Goal: Information Seeking & Learning: Learn about a topic

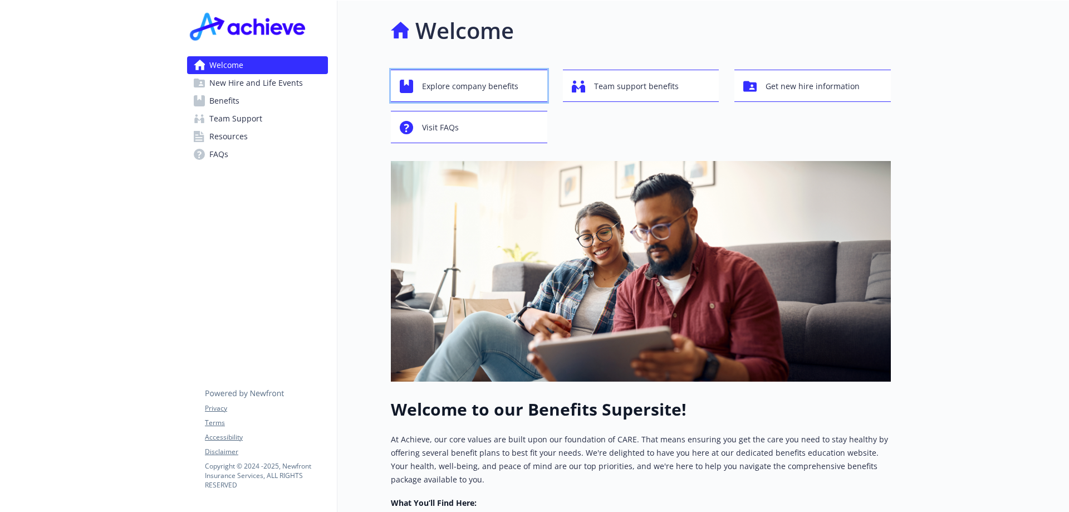
click at [475, 89] on span "Explore company benefits" at bounding box center [470, 86] width 96 height 21
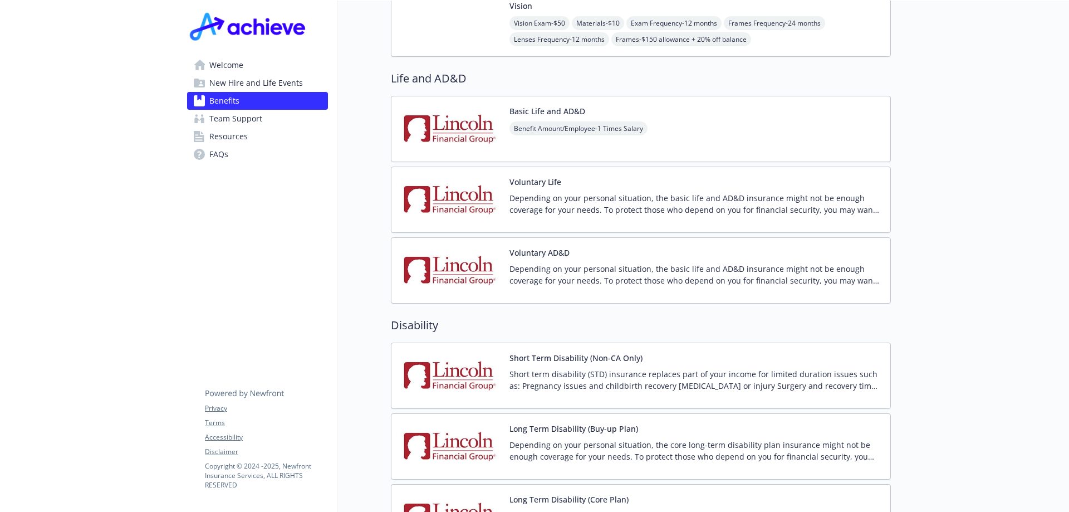
scroll to position [835, 0]
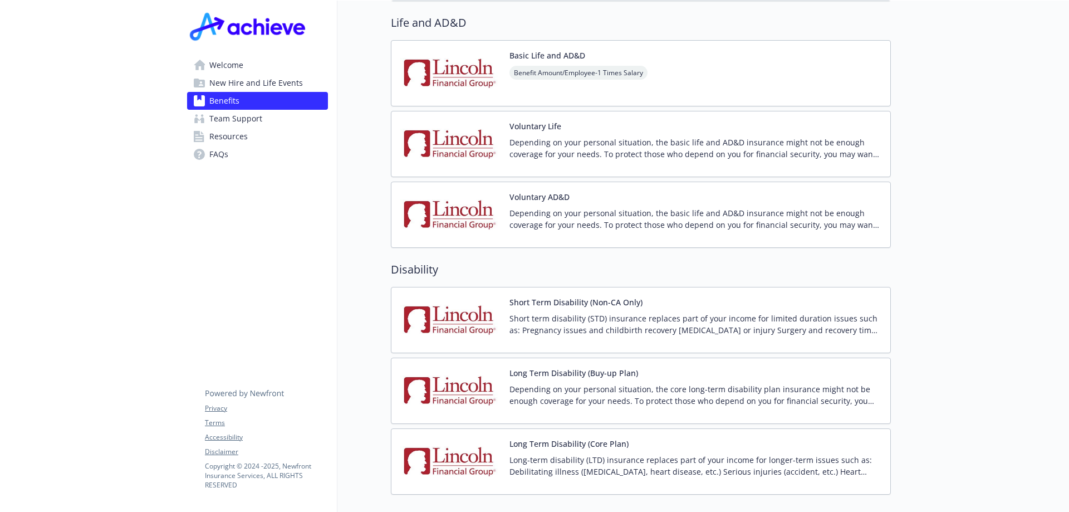
click at [583, 438] on button "Long Term Disability (Core Plan)" at bounding box center [568, 444] width 119 height 12
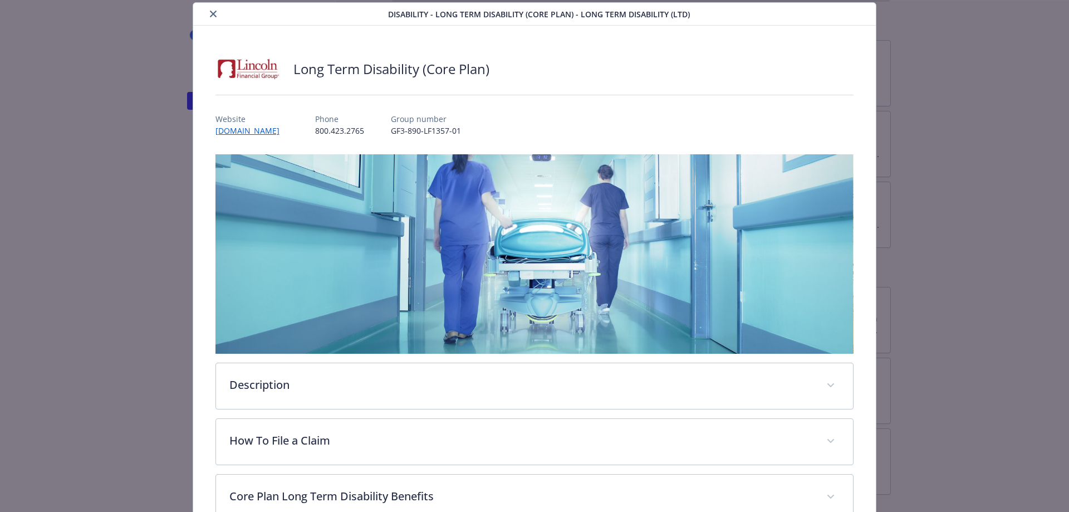
scroll to position [200, 0]
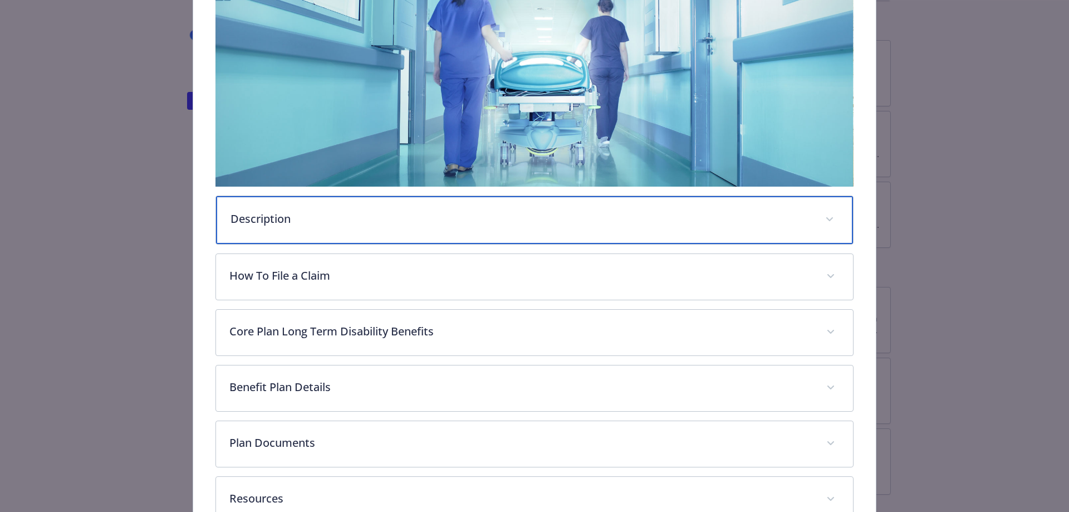
click at [365, 227] on div "Description" at bounding box center [534, 220] width 637 height 48
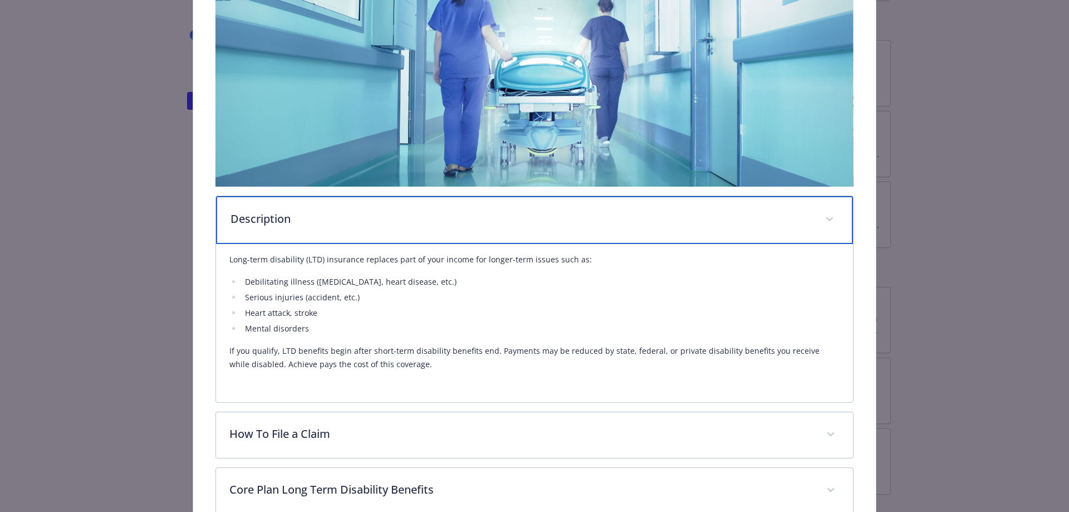
scroll to position [256, 0]
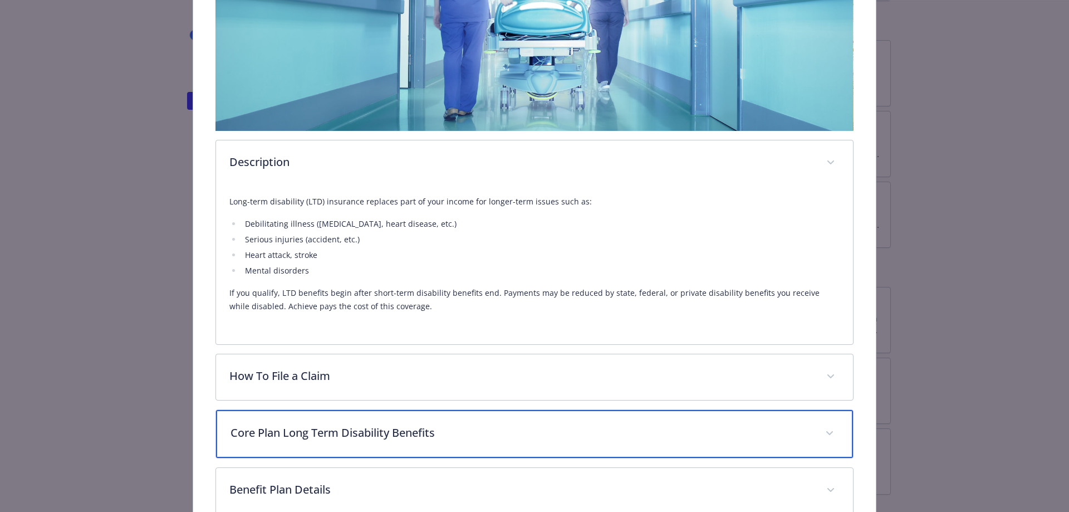
click at [316, 435] on p "Core Plan Long Term Disability Benefits" at bounding box center [521, 432] width 582 height 17
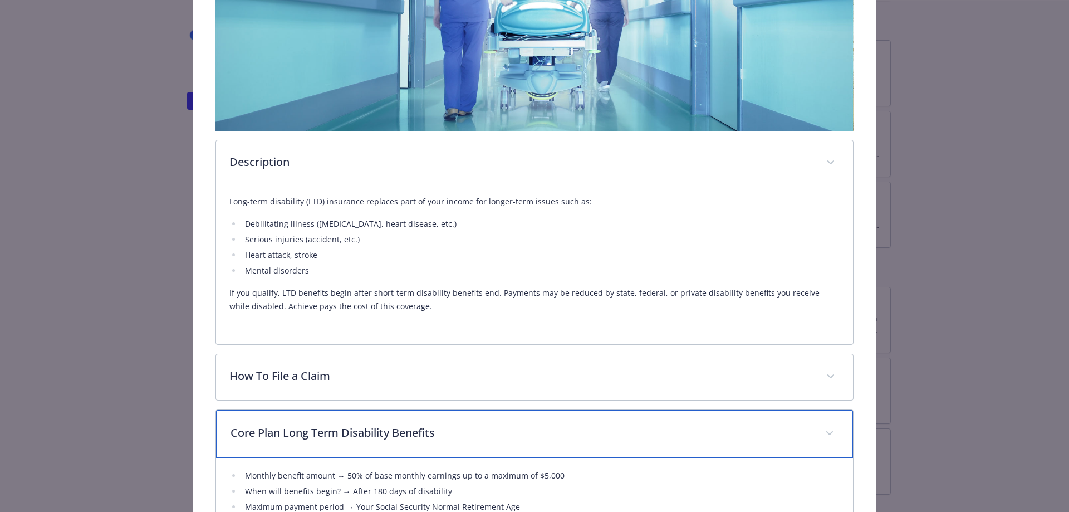
scroll to position [423, 0]
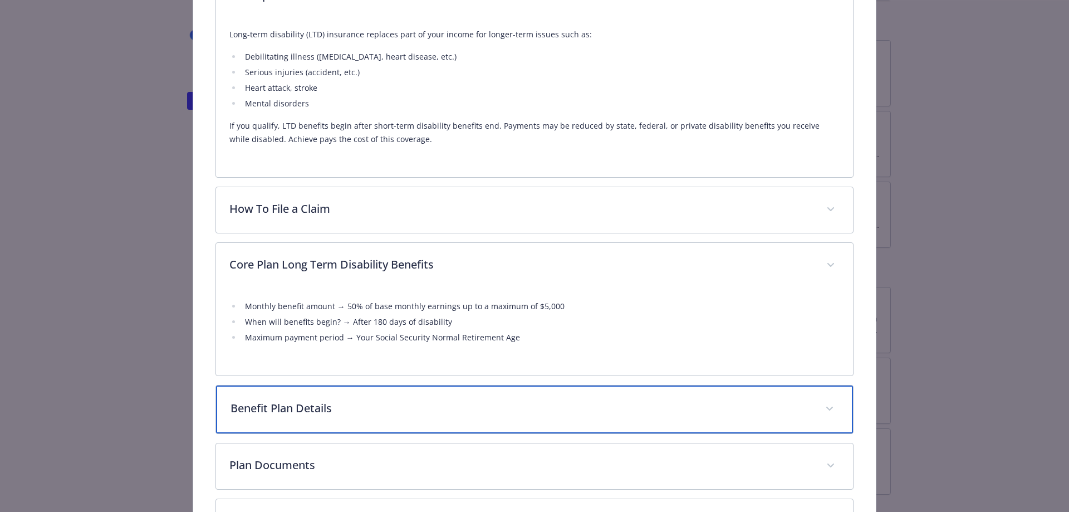
click at [312, 410] on p "Benefit Plan Details" at bounding box center [521, 408] width 582 height 17
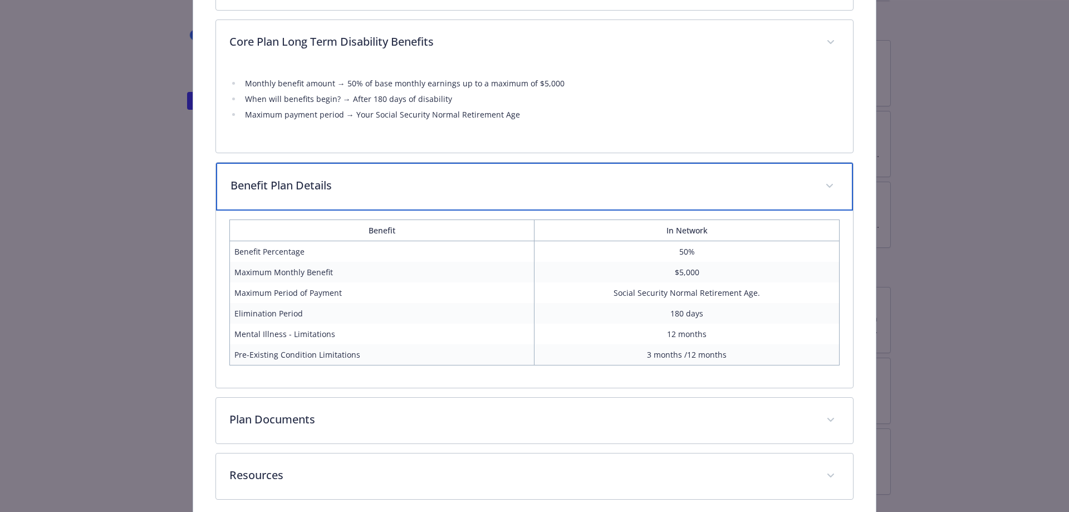
scroll to position [695, 0]
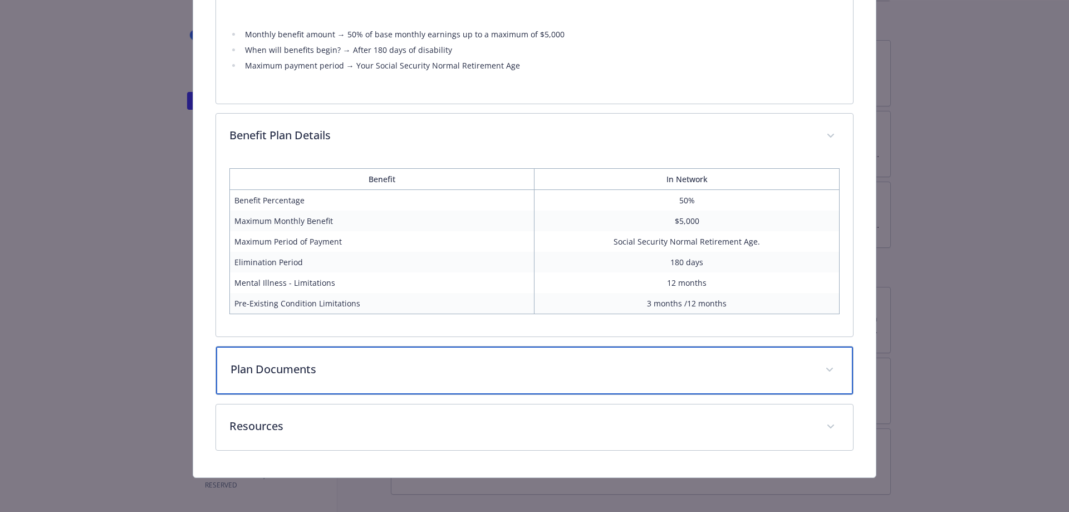
click at [307, 368] on p "Plan Documents" at bounding box center [521, 369] width 582 height 17
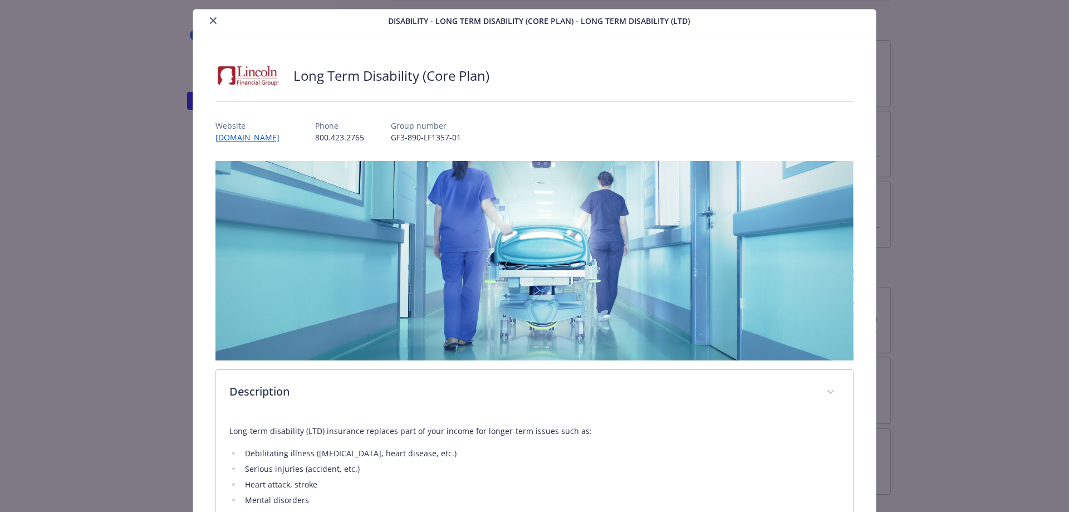
scroll to position [0, 0]
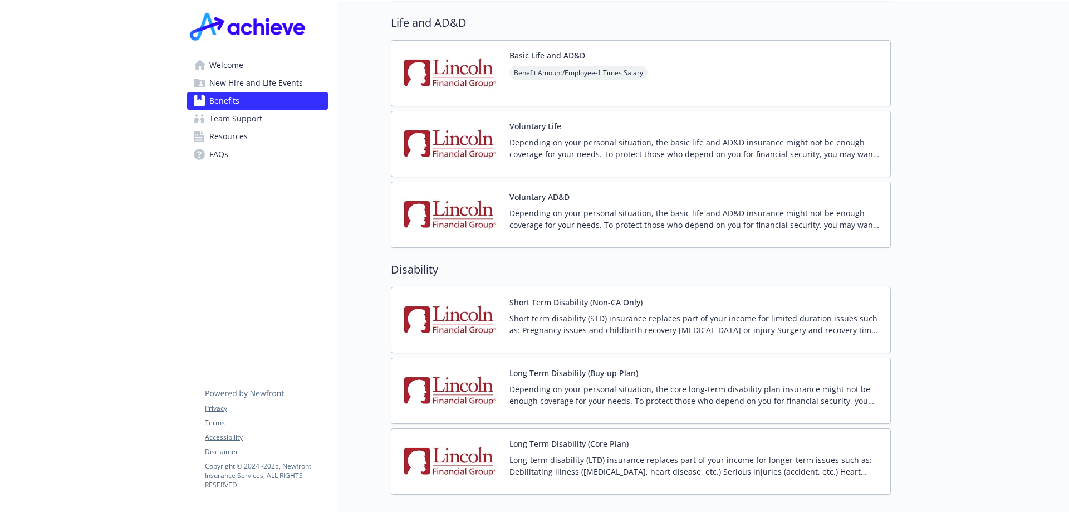
click at [207, 20] on img at bounding box center [249, 25] width 124 height 33
click at [508, 301] on div "Short Term Disability (Non-CA Only) Short term disability (STD) insurance repla…" at bounding box center [640, 319] width 481 height 47
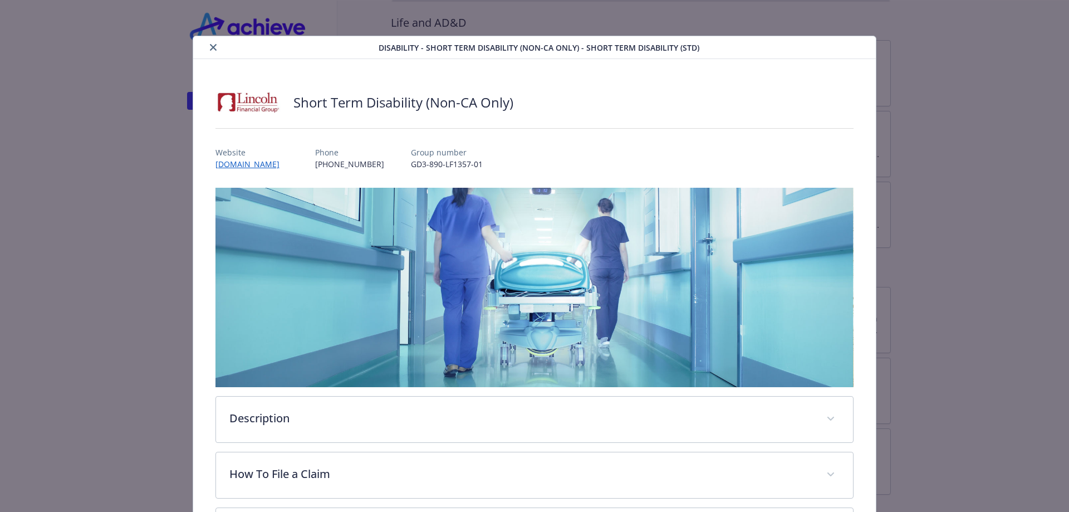
scroll to position [33, 0]
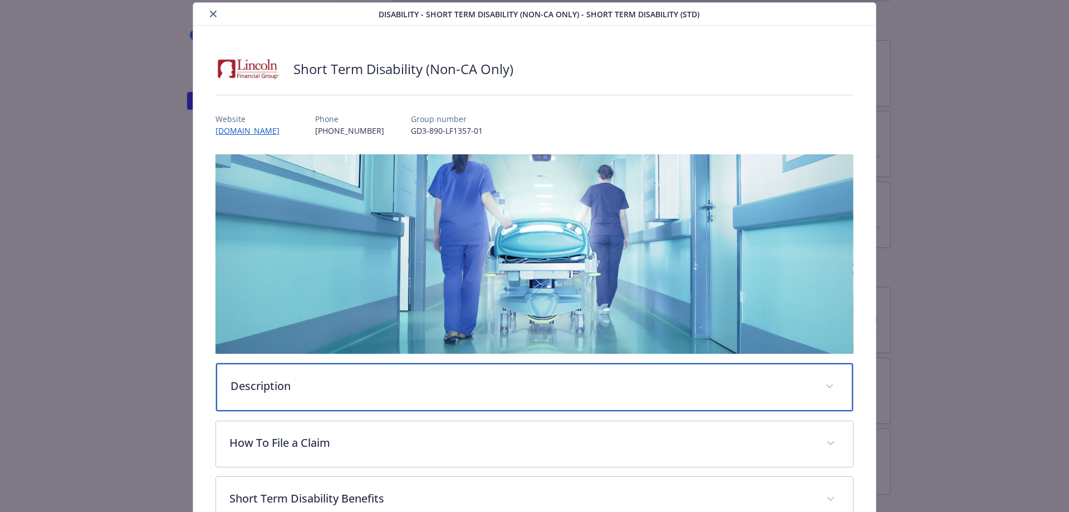
click at [340, 381] on p "Description" at bounding box center [521, 385] width 582 height 17
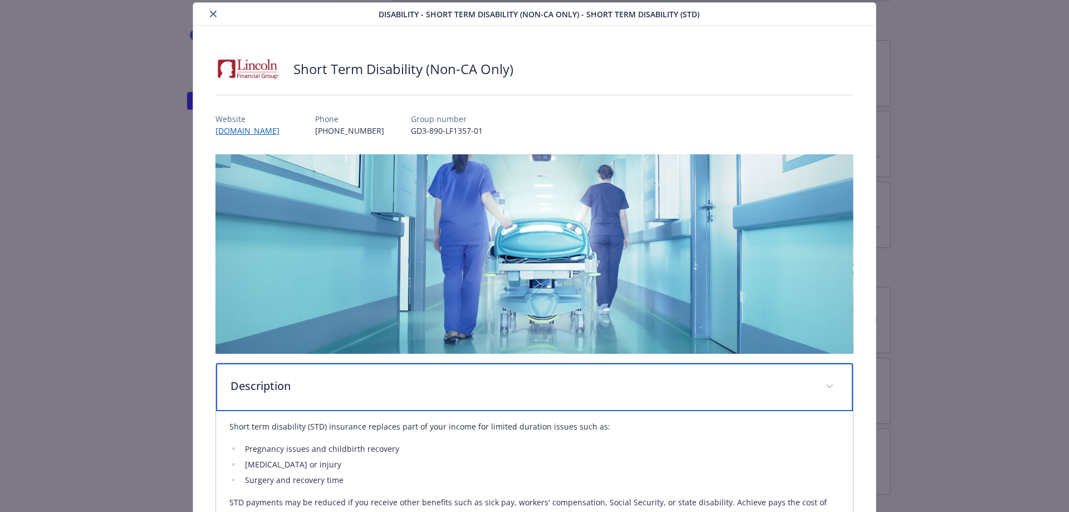
scroll to position [200, 0]
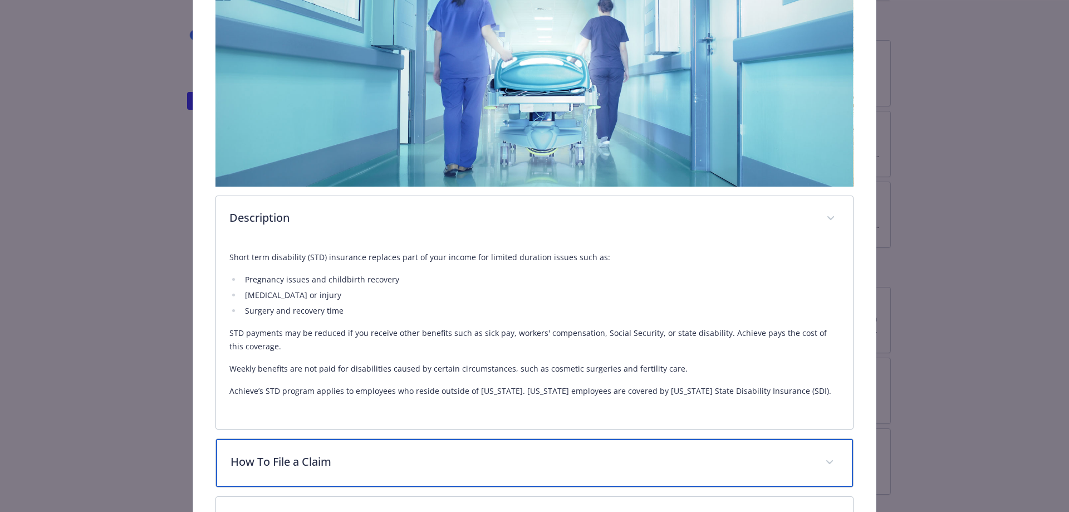
click at [296, 464] on p "How To File a Claim" at bounding box center [521, 461] width 582 height 17
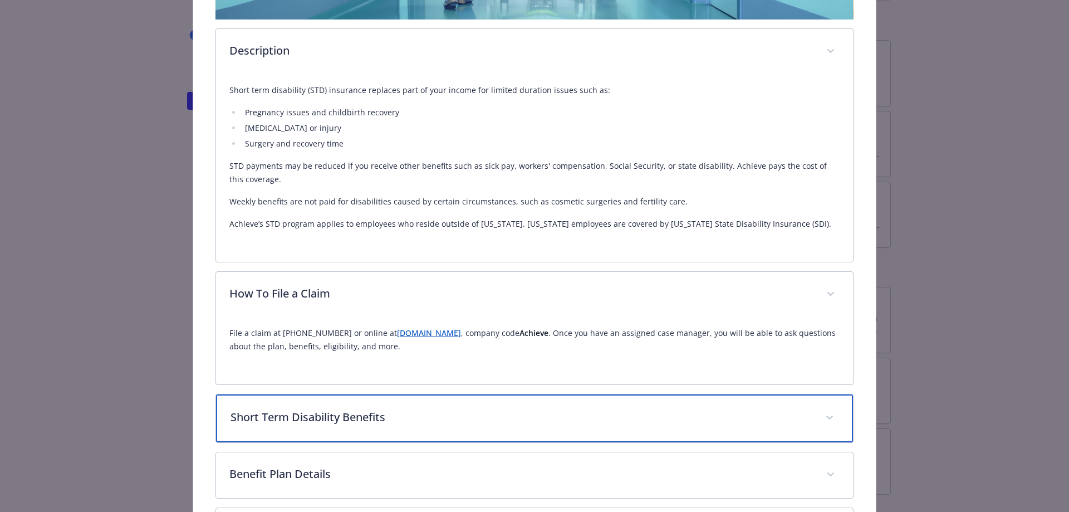
click at [270, 422] on p "Short Term Disability Benefits" at bounding box center [521, 417] width 582 height 17
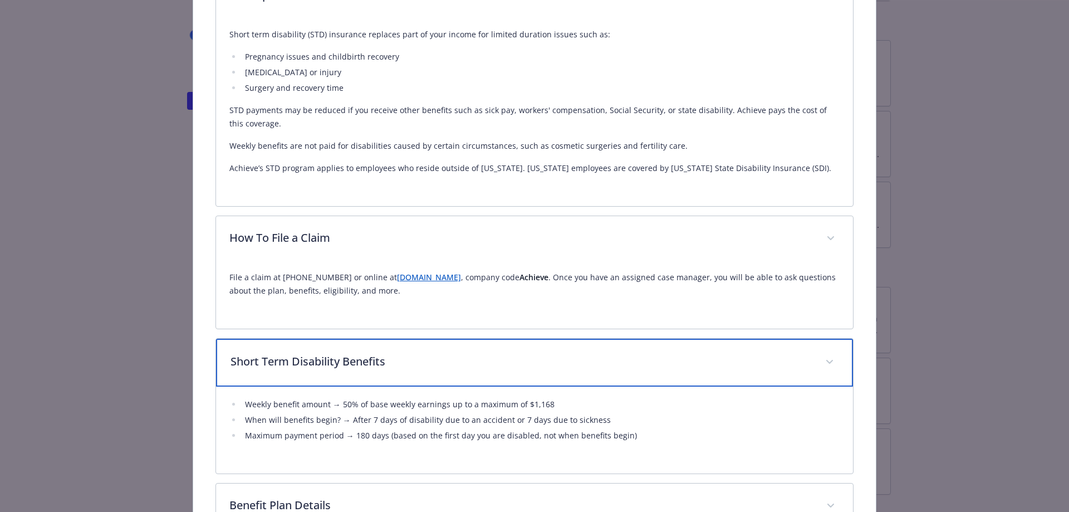
scroll to position [590, 0]
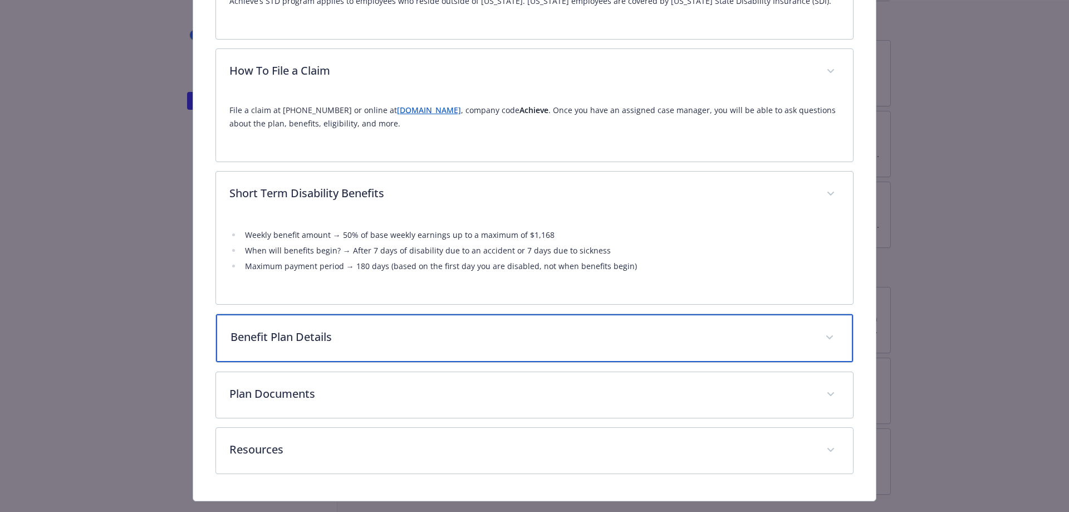
click at [299, 339] on p "Benefit Plan Details" at bounding box center [521, 336] width 582 height 17
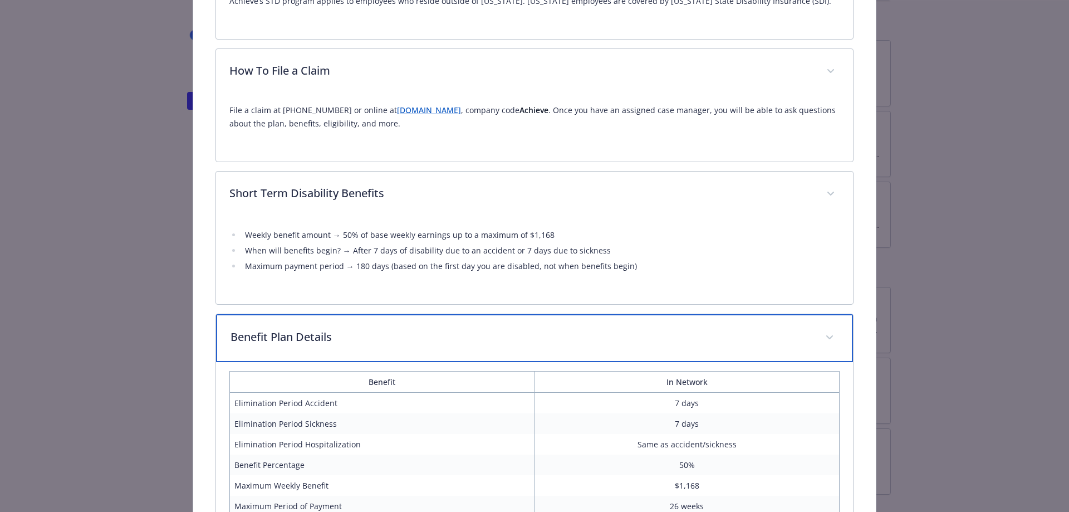
scroll to position [757, 0]
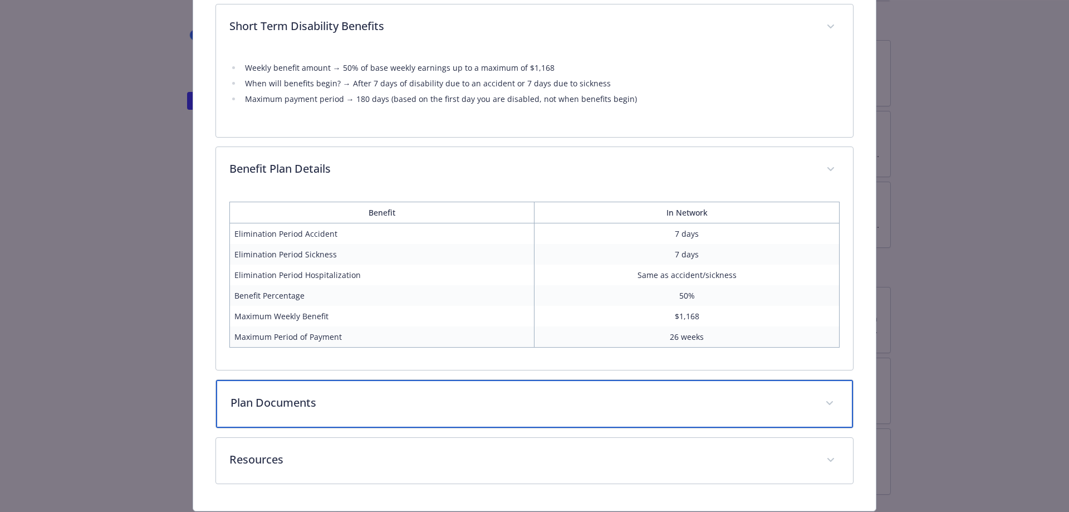
click at [255, 405] on p "Plan Documents" at bounding box center [521, 402] width 582 height 17
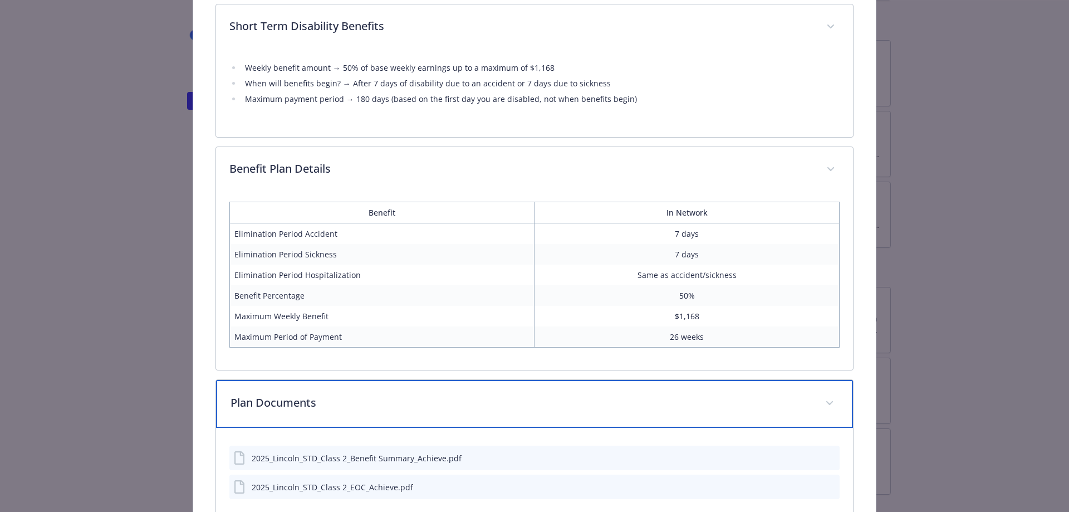
scroll to position [884, 0]
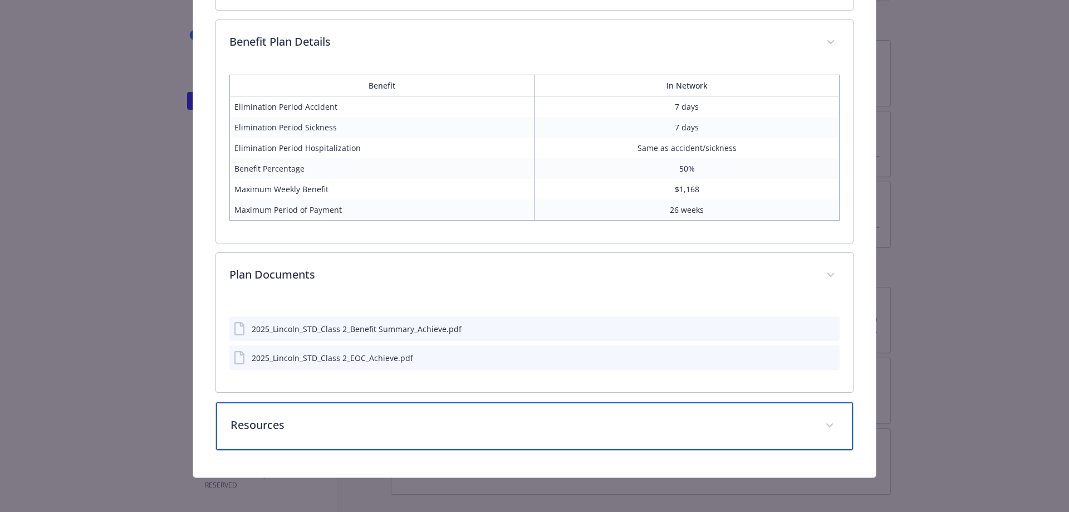
click at [292, 430] on p "Resources" at bounding box center [521, 424] width 582 height 17
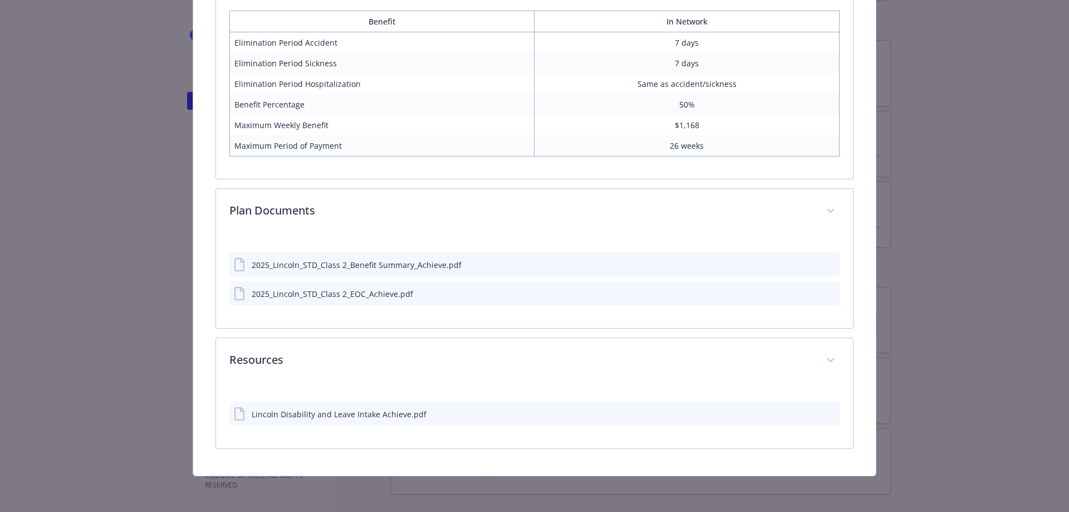
scroll to position [946, 0]
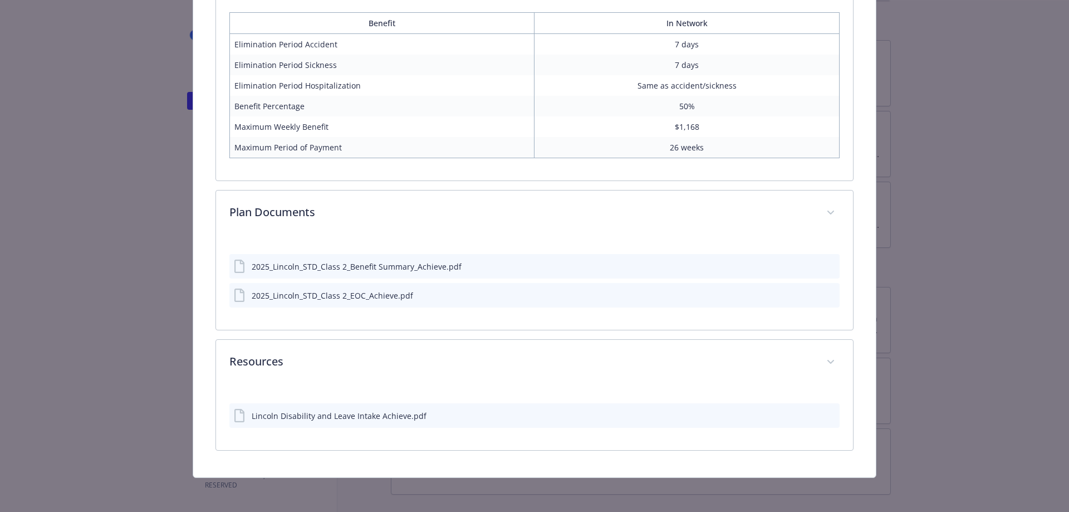
click at [806, 415] on icon "download file" at bounding box center [810, 414] width 9 height 9
